Goal: Transaction & Acquisition: Purchase product/service

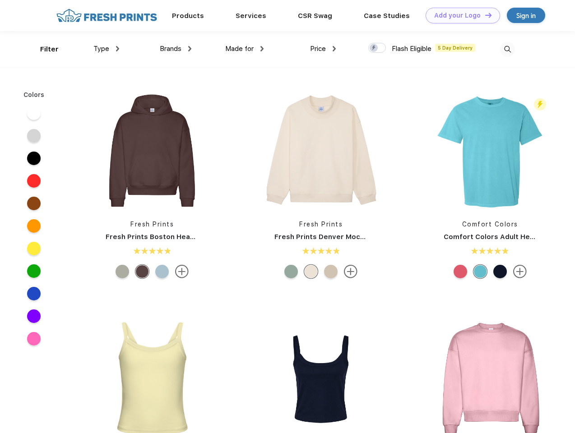
click at [460, 15] on link "Add your Logo Design Tool" at bounding box center [463, 16] width 74 height 16
click at [0, 0] on div "Design Tool" at bounding box center [0, 0] width 0 height 0
click at [484, 15] on link "Add your Logo Design Tool" at bounding box center [463, 16] width 74 height 16
click at [43, 49] on div "Filter" at bounding box center [49, 49] width 19 height 10
click at [107, 49] on span "Type" at bounding box center [101, 49] width 16 height 8
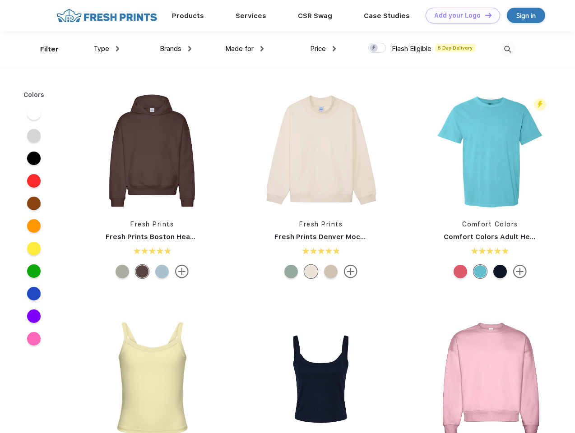
click at [176, 49] on span "Brands" at bounding box center [171, 49] width 22 height 8
click at [245, 49] on span "Made for" at bounding box center [239, 49] width 28 height 8
click at [323, 49] on span "Price" at bounding box center [318, 49] width 16 height 8
click at [377, 48] on div at bounding box center [377, 48] width 18 height 10
click at [374, 48] on input "checkbox" at bounding box center [371, 45] width 6 height 6
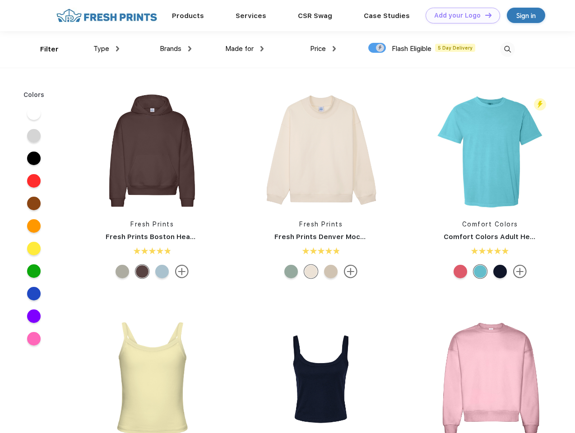
click at [507, 49] on img at bounding box center [507, 49] width 15 height 15
